Goal: Task Accomplishment & Management: Use online tool/utility

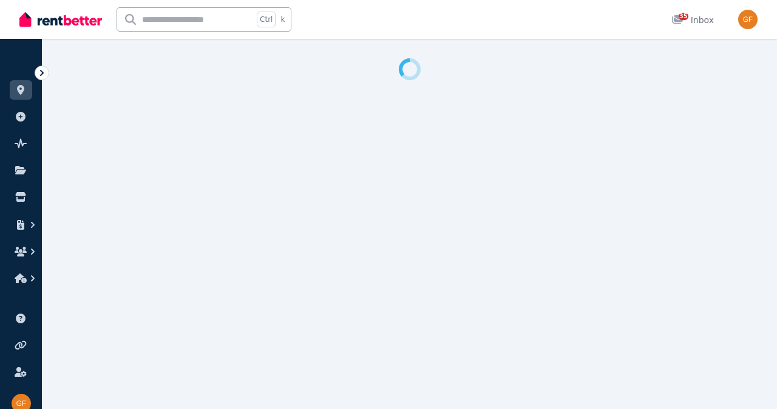
select select "**********"
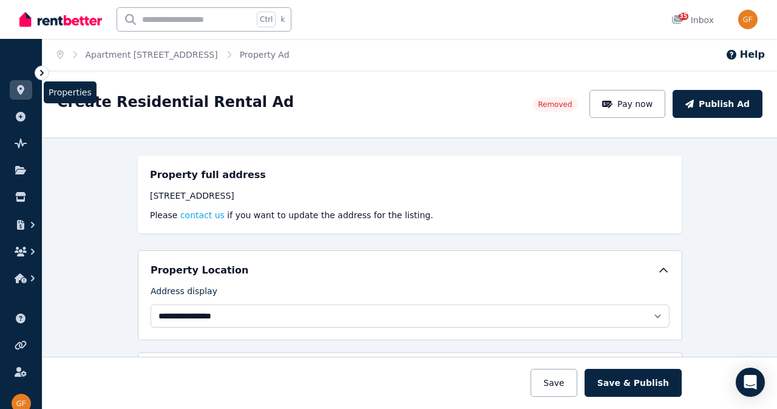
click at [26, 88] on icon at bounding box center [21, 90] width 12 height 10
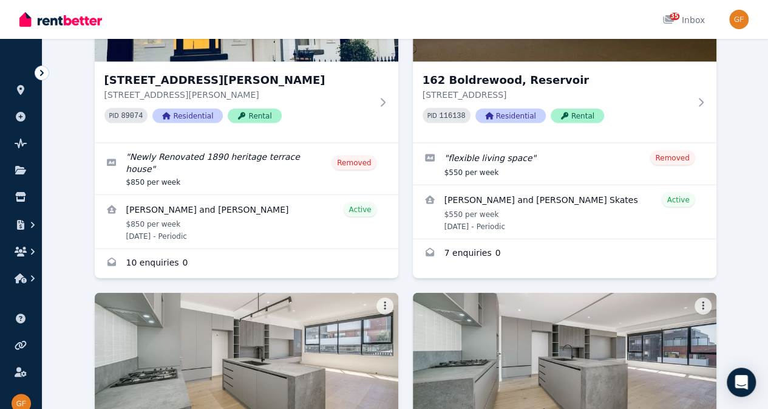
scroll to position [1188, 0]
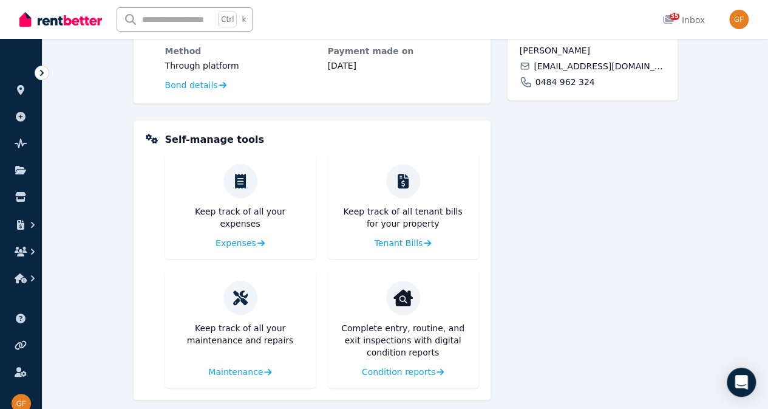
scroll to position [463, 0]
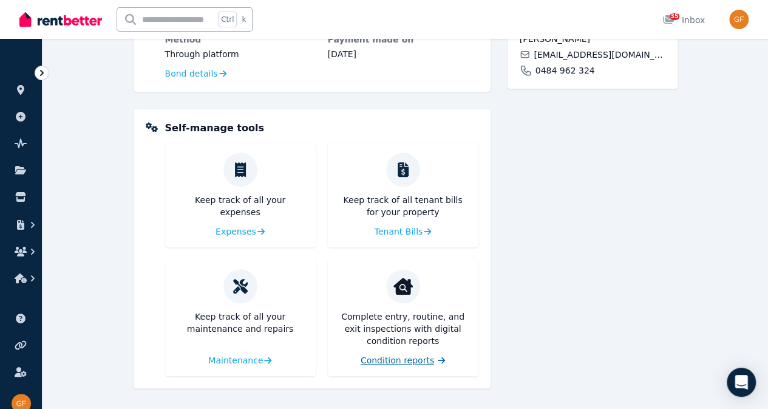
click at [403, 359] on span "Condition reports" at bounding box center [397, 360] width 73 height 12
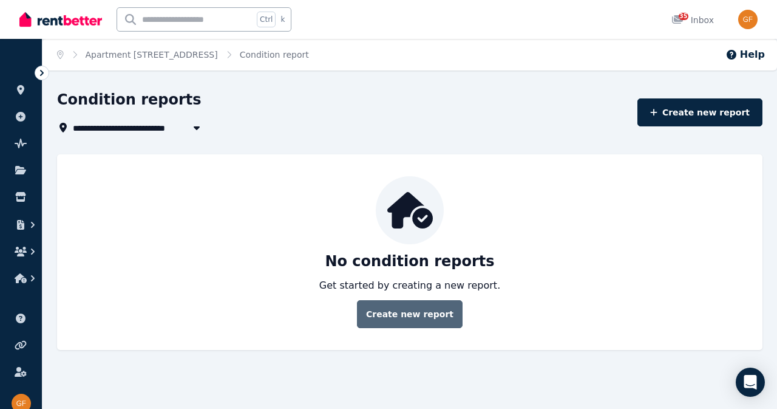
click at [434, 309] on link "Create new report" at bounding box center [410, 314] width 106 height 28
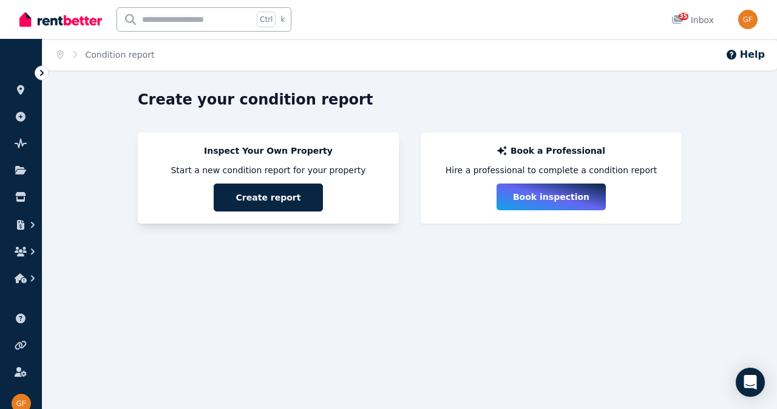
click at [301, 191] on button "Create report" at bounding box center [268, 197] width 109 height 28
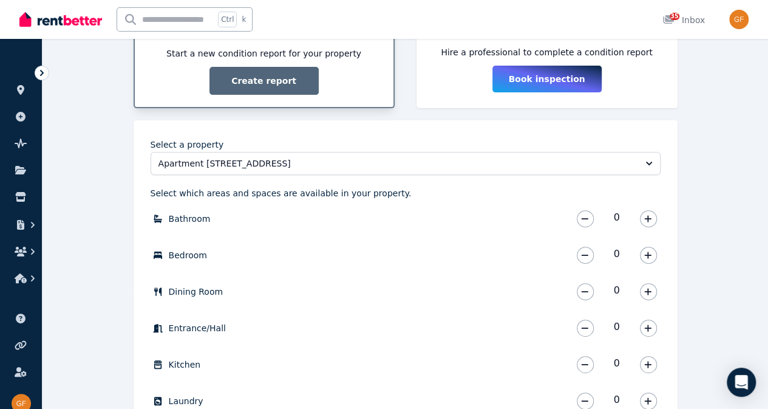
scroll to position [115, 0]
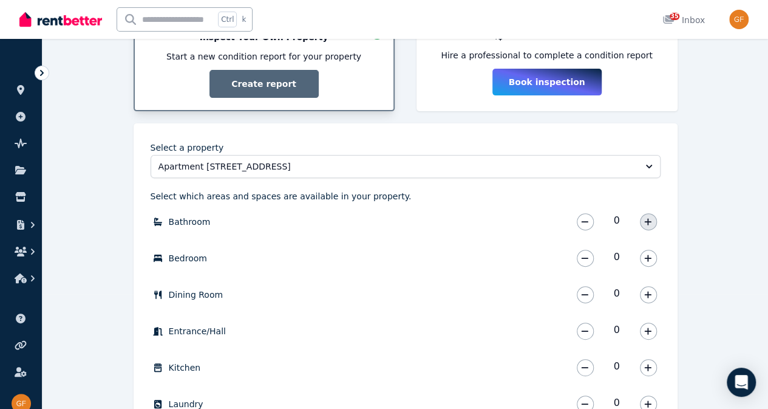
click at [647, 217] on icon "button" at bounding box center [647, 221] width 7 height 9
click at [650, 254] on icon "button" at bounding box center [647, 258] width 7 height 9
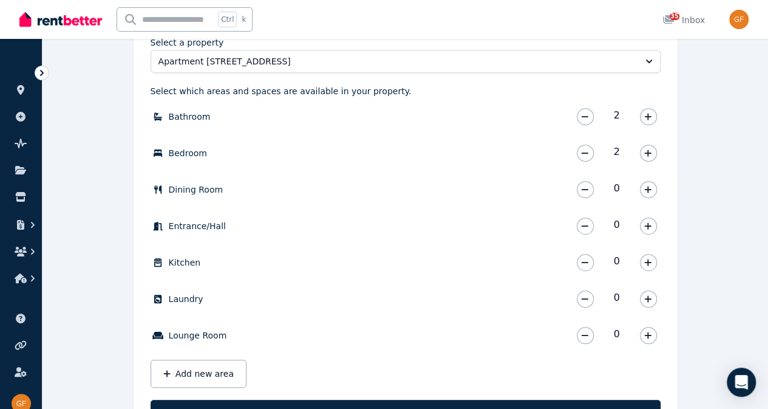
scroll to position [221, 0]
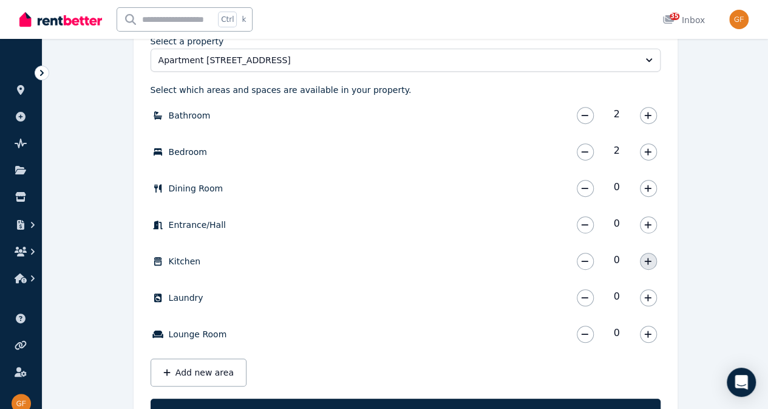
click at [655, 262] on button "button" at bounding box center [648, 261] width 17 height 17
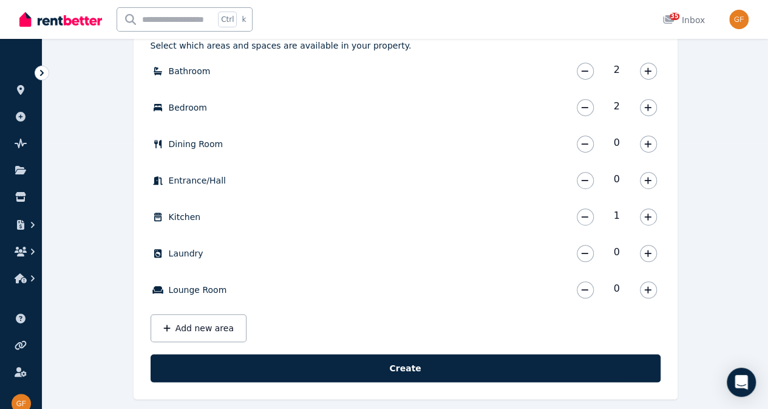
scroll to position [276, 0]
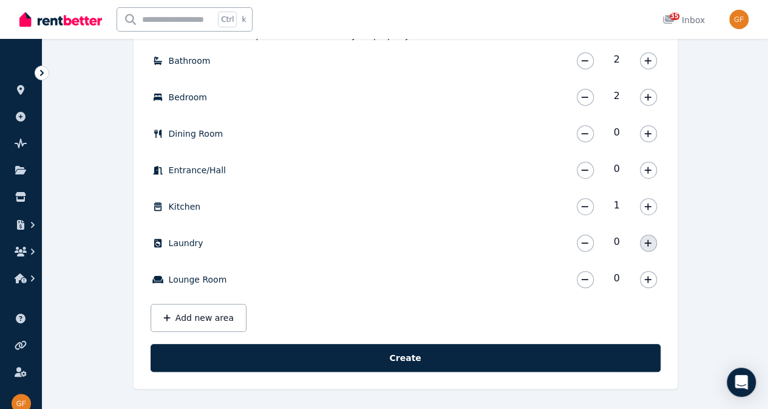
click at [652, 245] on button "button" at bounding box center [648, 242] width 17 height 17
click at [655, 277] on button "button" at bounding box center [648, 279] width 17 height 17
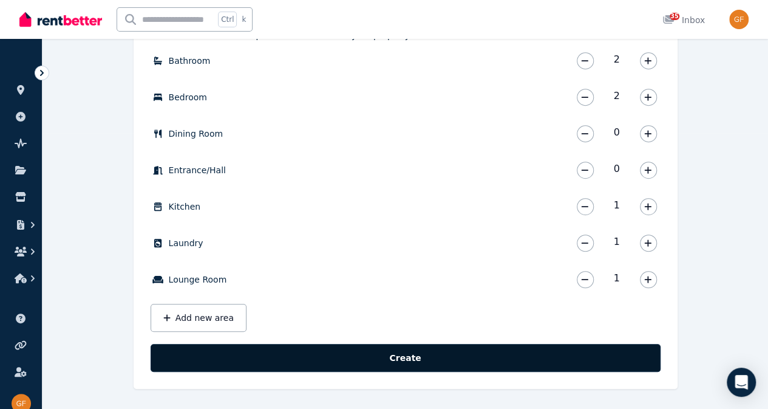
click at [494, 358] on button "Create" at bounding box center [406, 358] width 510 height 28
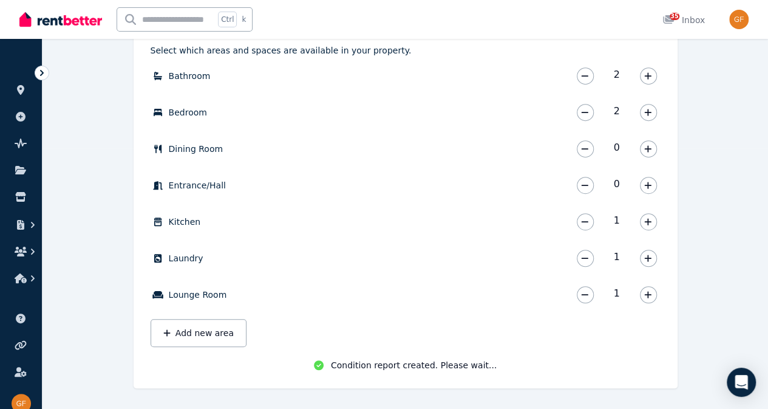
scroll to position [263, 0]
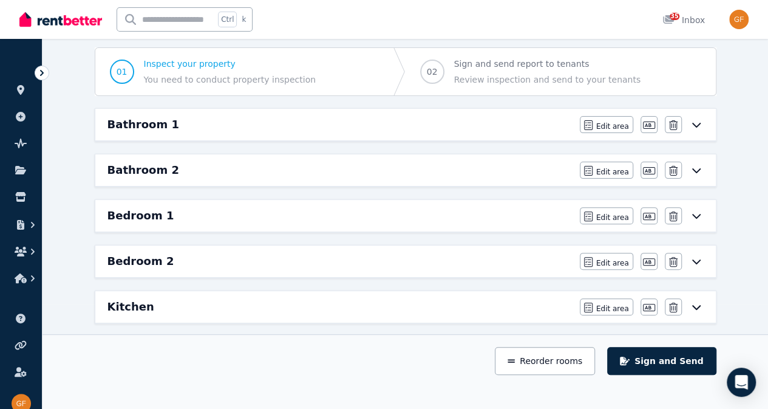
scroll to position [102, 0]
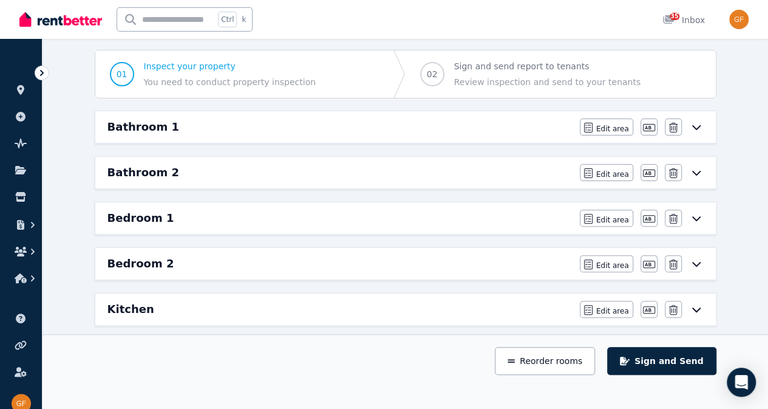
click at [697, 129] on icon at bounding box center [696, 127] width 15 height 10
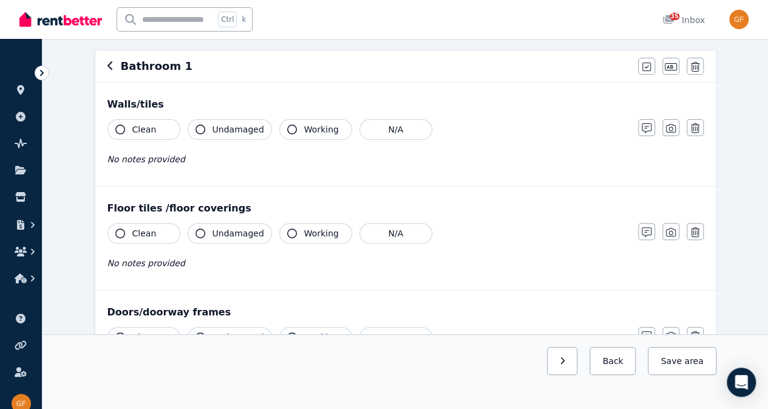
scroll to position [0, 0]
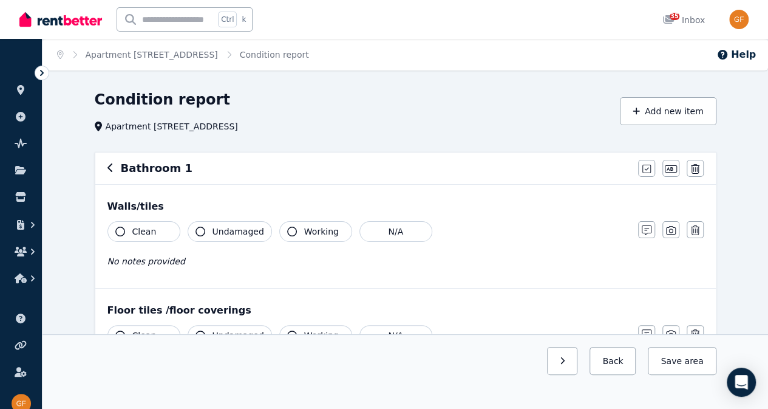
click at [120, 231] on icon "button" at bounding box center [120, 231] width 10 height 10
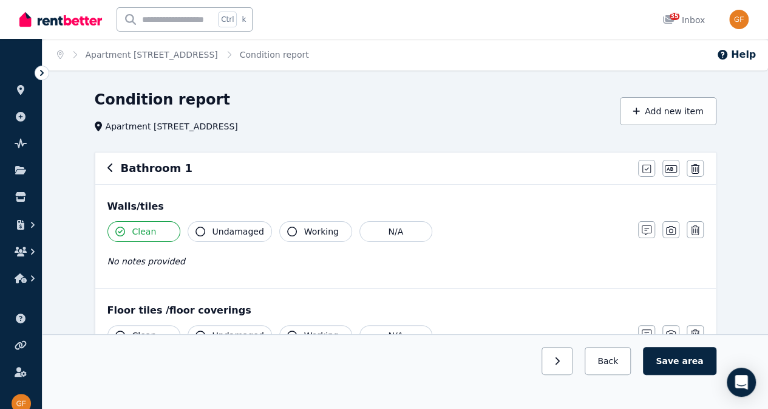
click at [199, 233] on icon "button" at bounding box center [201, 231] width 10 height 10
